Goal: Task Accomplishment & Management: Manage account settings

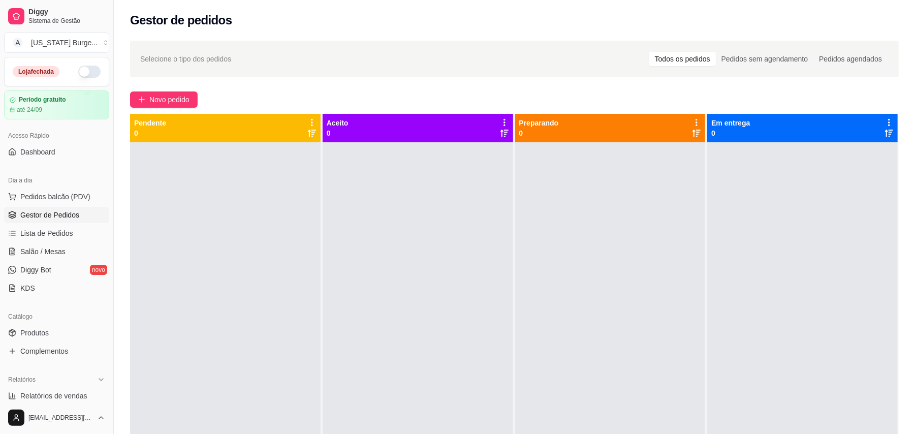
click at [78, 72] on button "button" at bounding box center [89, 72] width 22 height 12
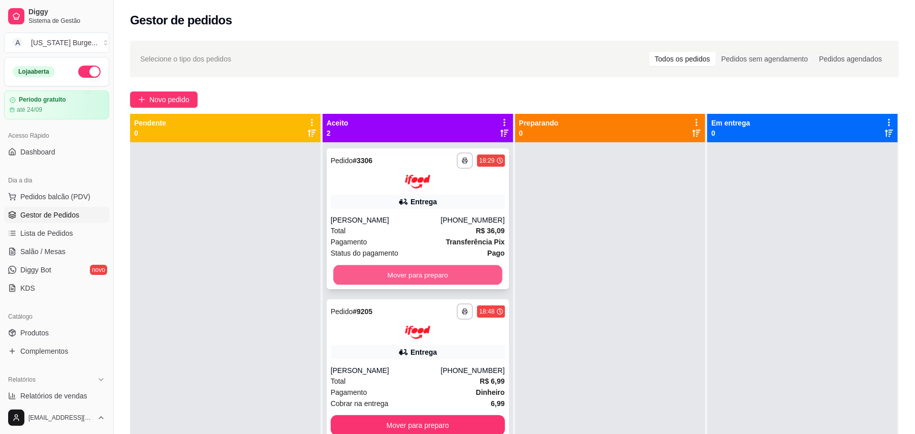
click at [385, 274] on button "Mover para preparo" at bounding box center [417, 275] width 169 height 20
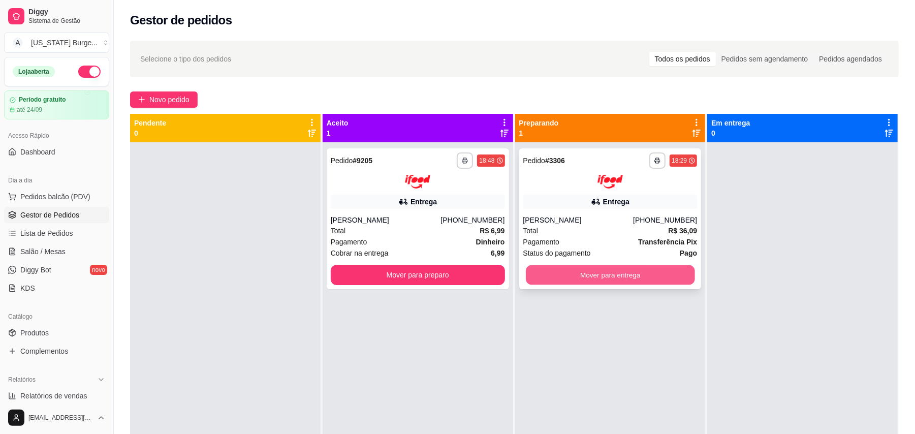
click at [549, 279] on button "Mover para entrega" at bounding box center [610, 275] width 169 height 20
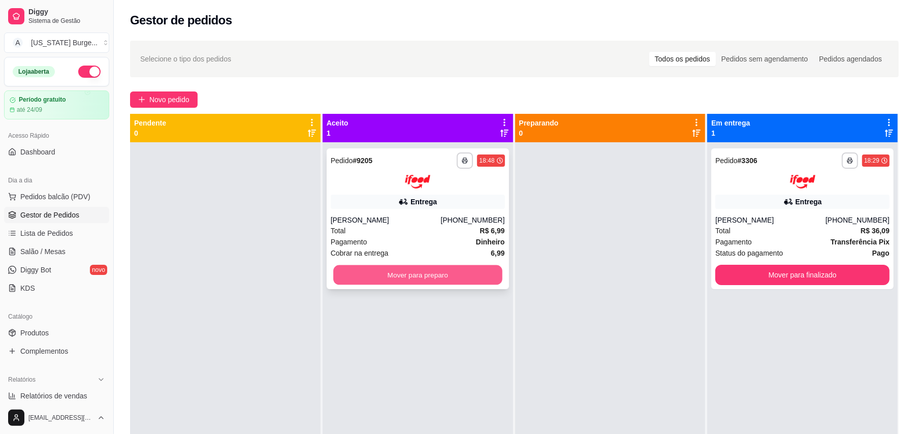
click at [476, 269] on button "Mover para preparo" at bounding box center [417, 275] width 169 height 20
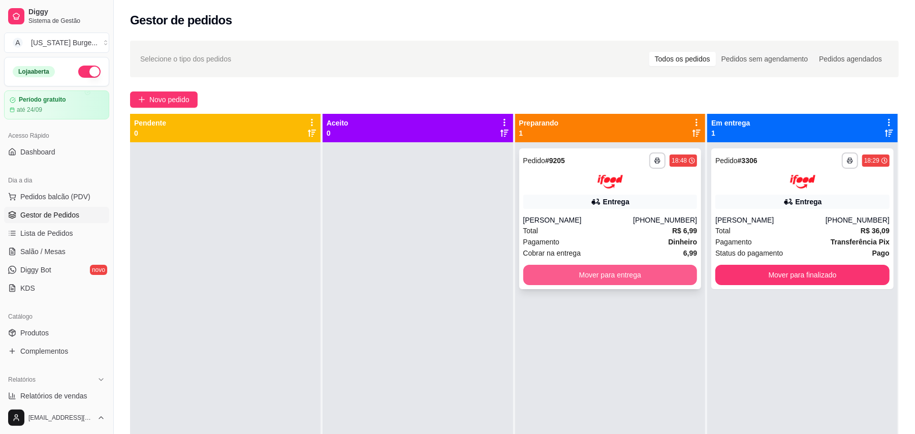
click at [614, 275] on button "Mover para entrega" at bounding box center [610, 275] width 174 height 20
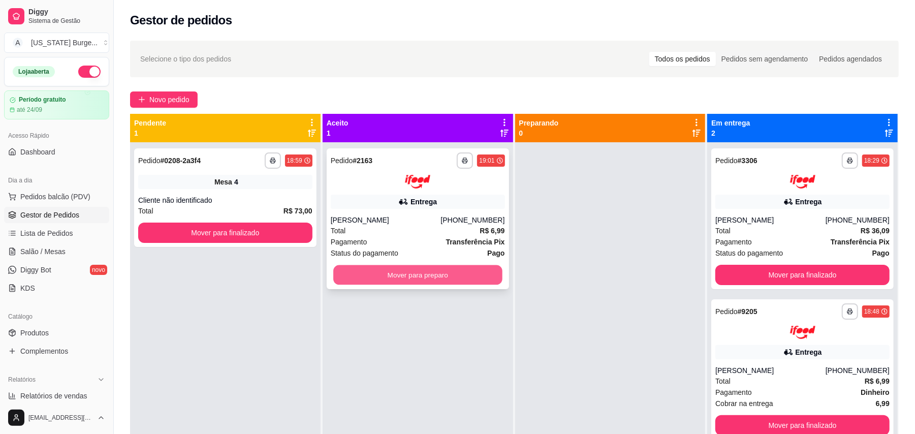
click at [354, 277] on button "Mover para preparo" at bounding box center [417, 275] width 169 height 20
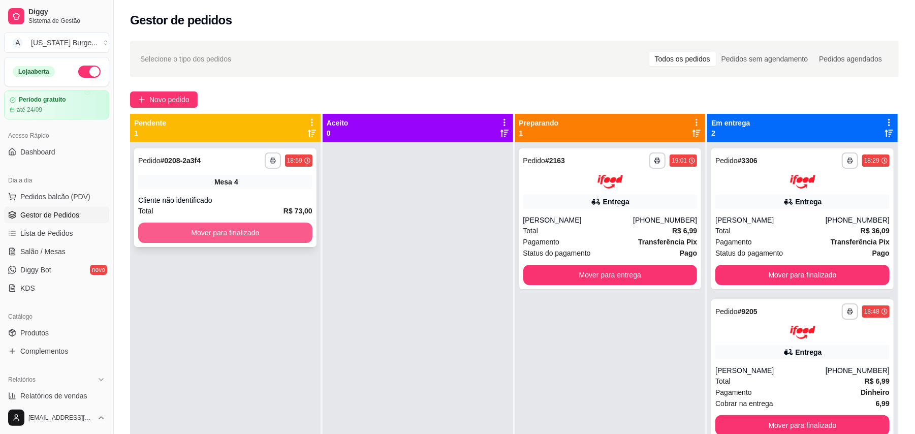
drag, startPoint x: 273, startPoint y: 220, endPoint x: 267, endPoint y: 234, distance: 15.7
click at [267, 234] on div "**********" at bounding box center [225, 197] width 182 height 99
click at [267, 229] on button "Mover para finalizado" at bounding box center [225, 233] width 174 height 20
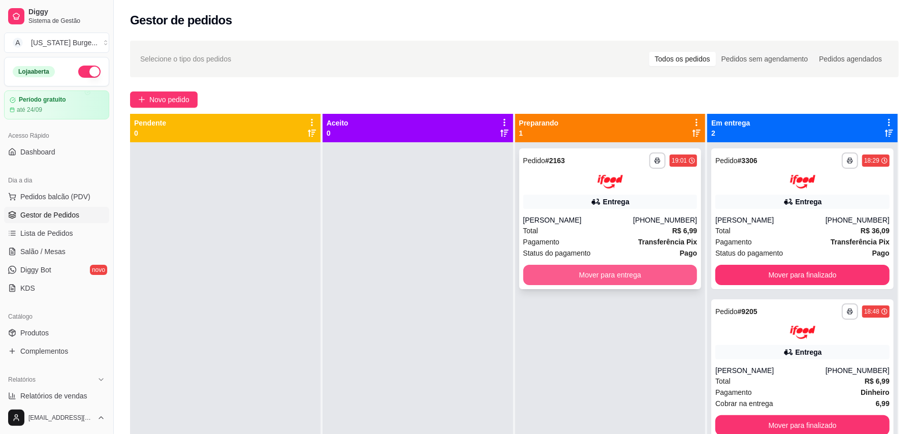
click at [543, 281] on button "Mover para entrega" at bounding box center [610, 275] width 174 height 20
